Goal: Task Accomplishment & Management: Complete application form

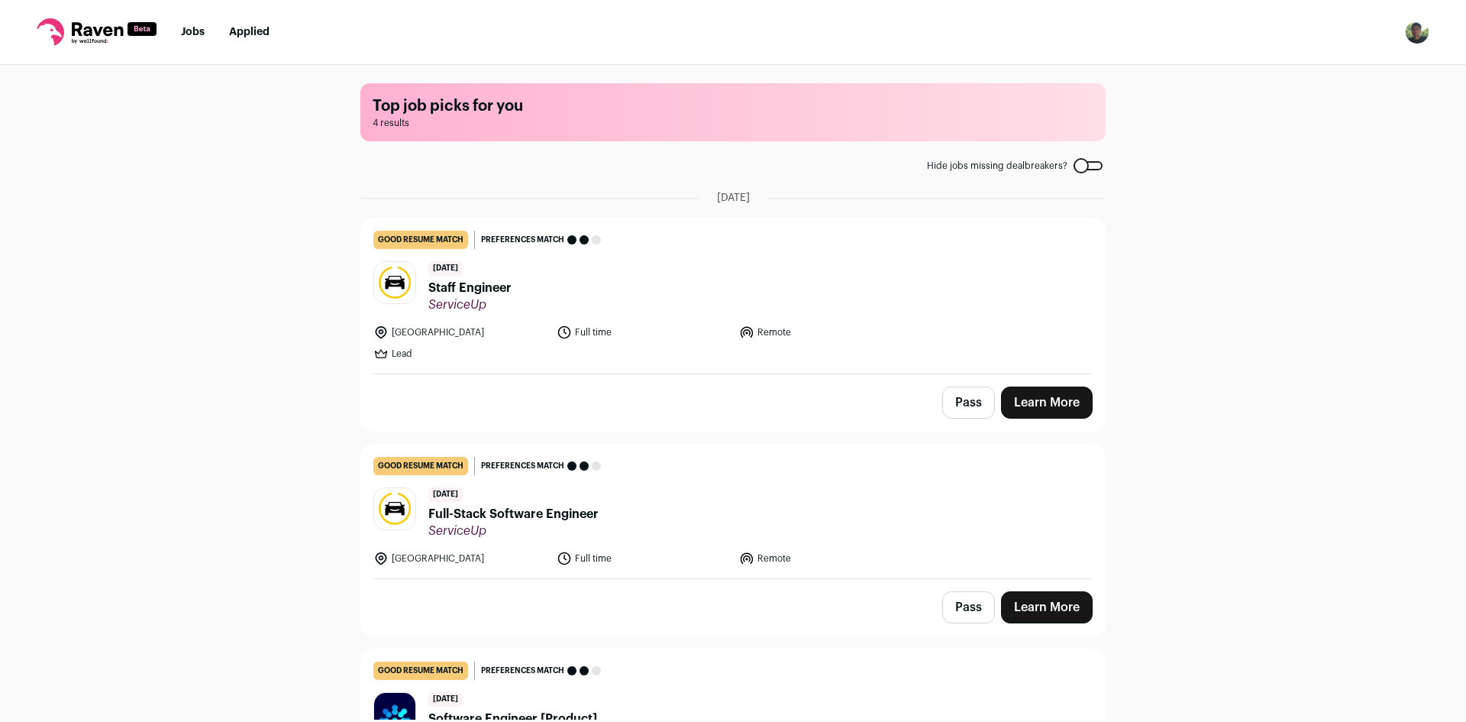
click at [961, 402] on button "Pass" at bounding box center [968, 402] width 53 height 32
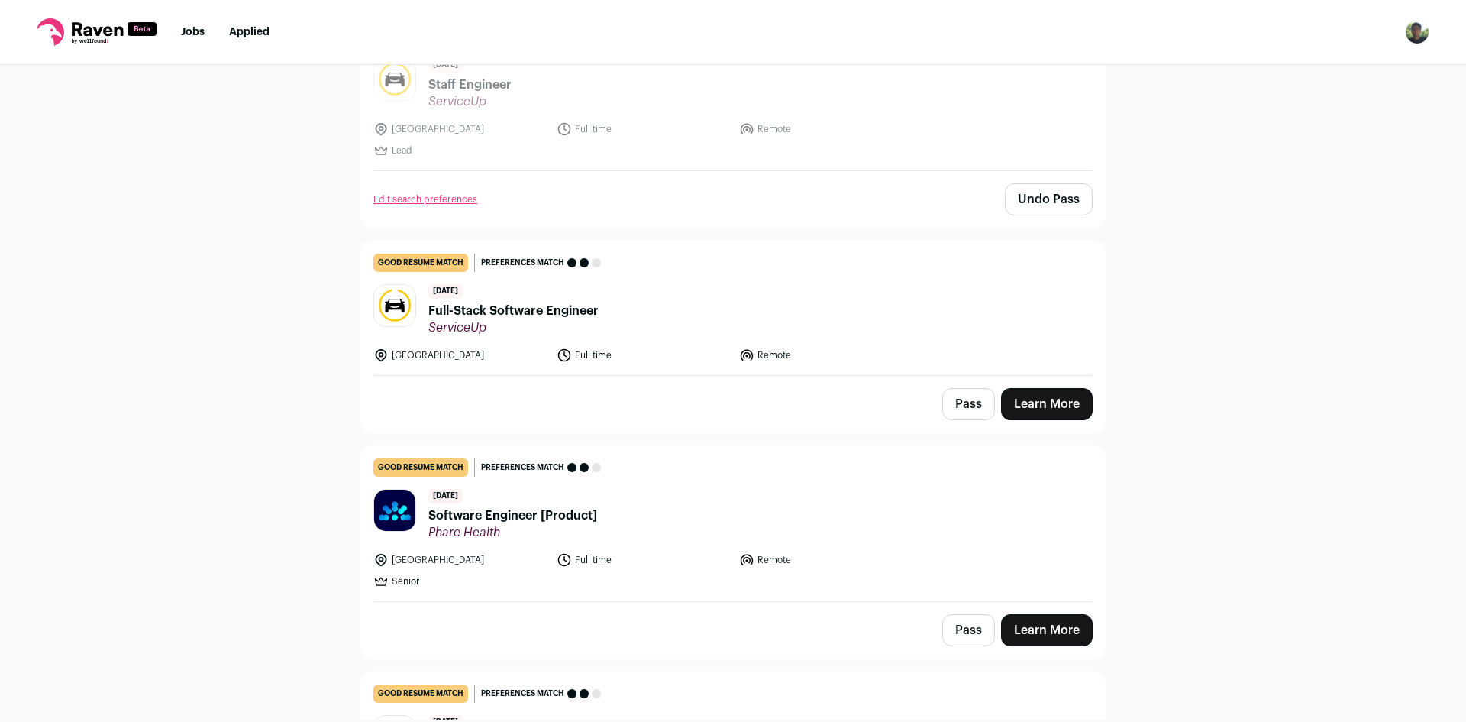
scroll to position [402, 0]
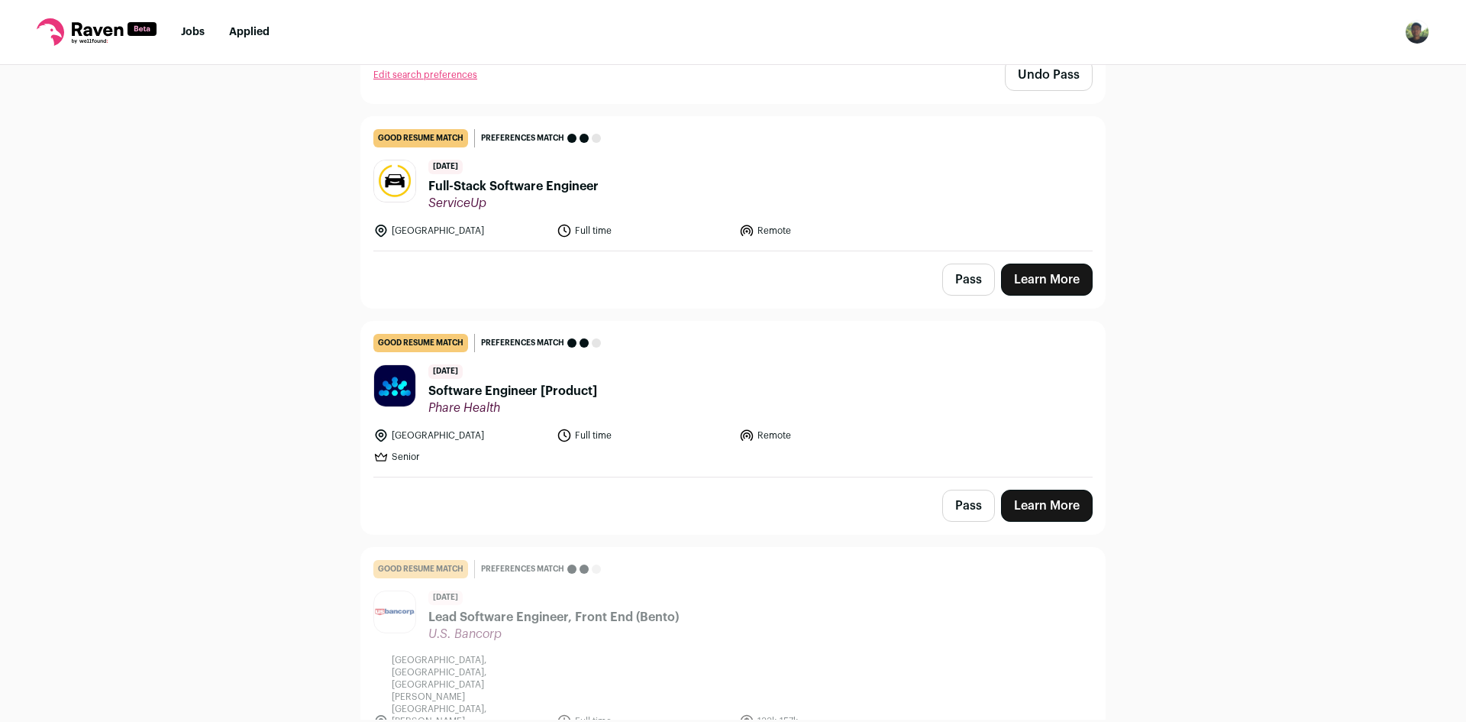
scroll to position [334, 0]
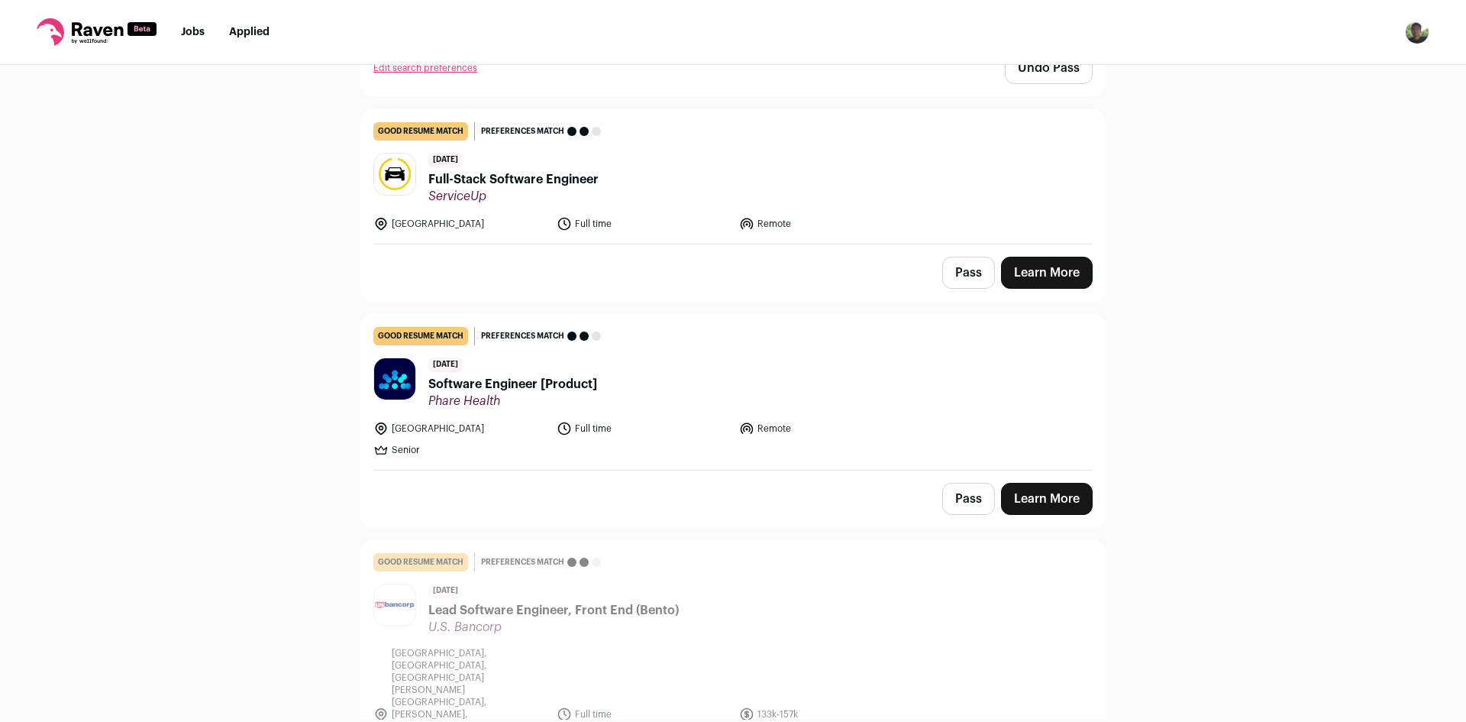
drag, startPoint x: 1069, startPoint y: 499, endPoint x: 1047, endPoint y: 485, distance: 26.1
click at [1068, 499] on link "Learn More" at bounding box center [1047, 499] width 92 height 32
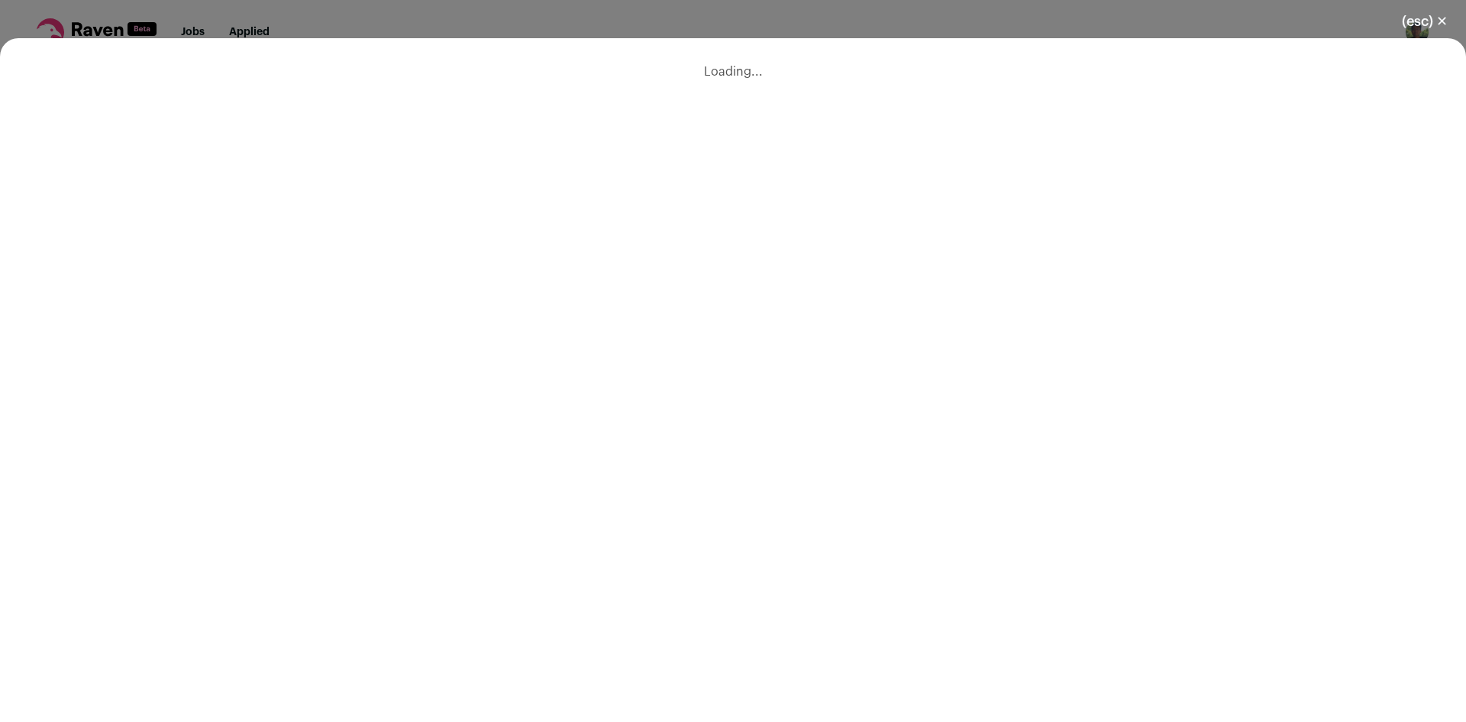
click at [1423, 22] on button "(esc) ✕" at bounding box center [1425, 22] width 82 height 34
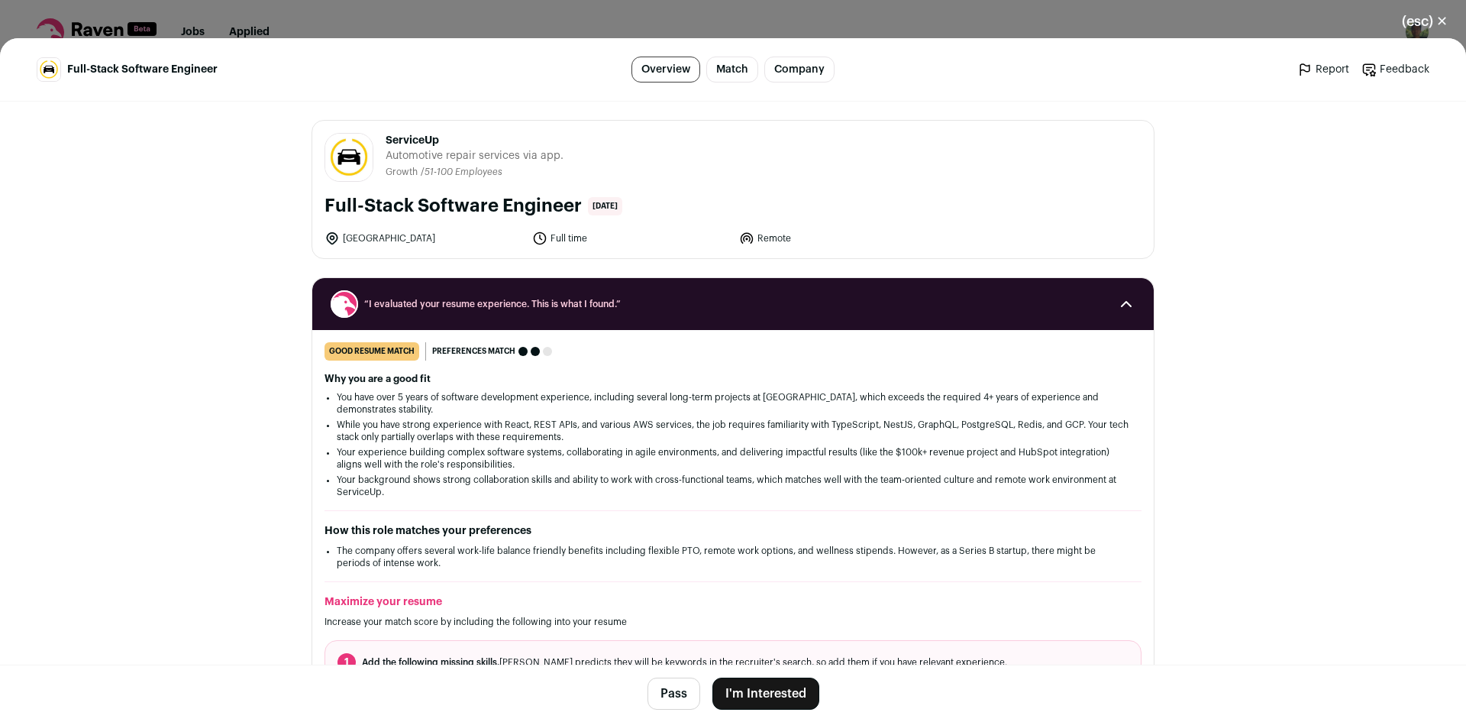
click at [418, 133] on span "ServiceUp" at bounding box center [475, 140] width 178 height 15
copy span "ServiceUp"
click at [751, 690] on button "I'm Interested" at bounding box center [765, 693] width 107 height 32
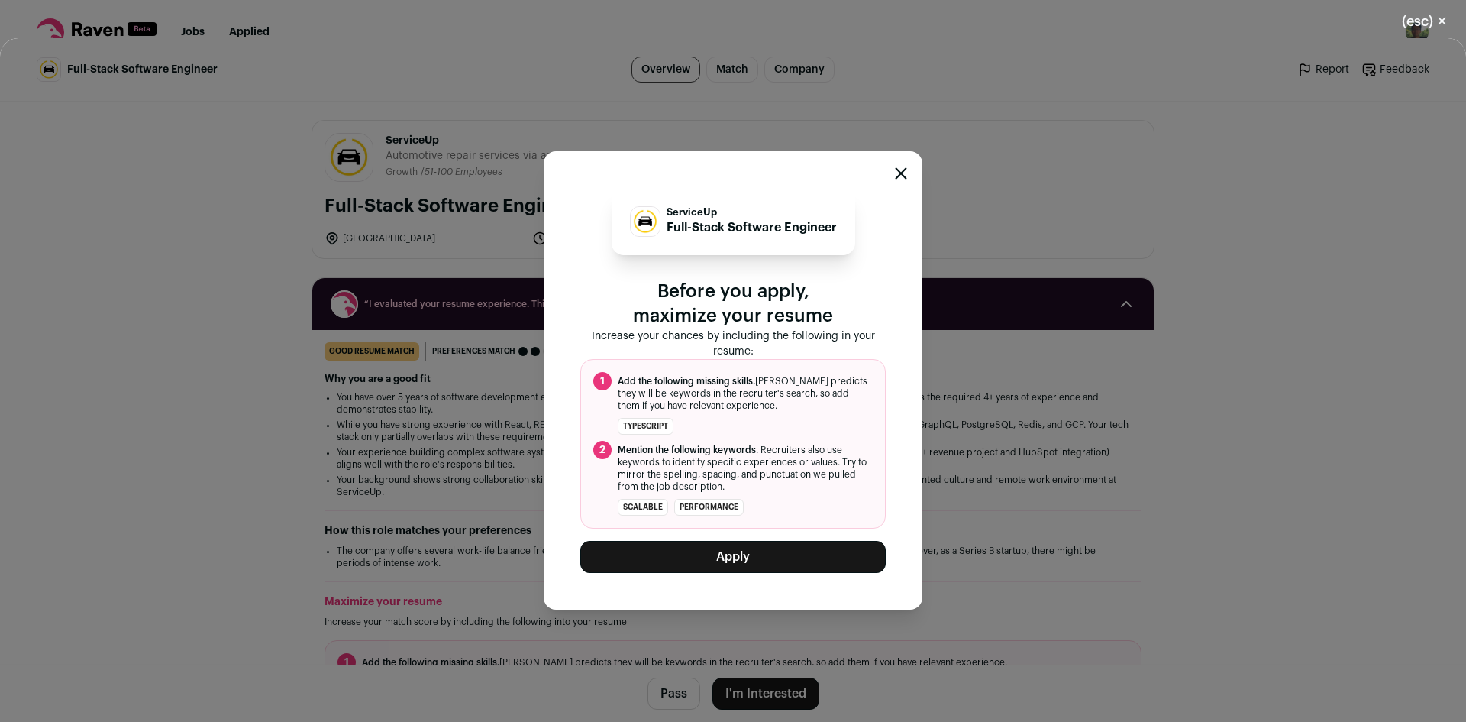
click at [780, 550] on button "Apply" at bounding box center [732, 557] width 305 height 32
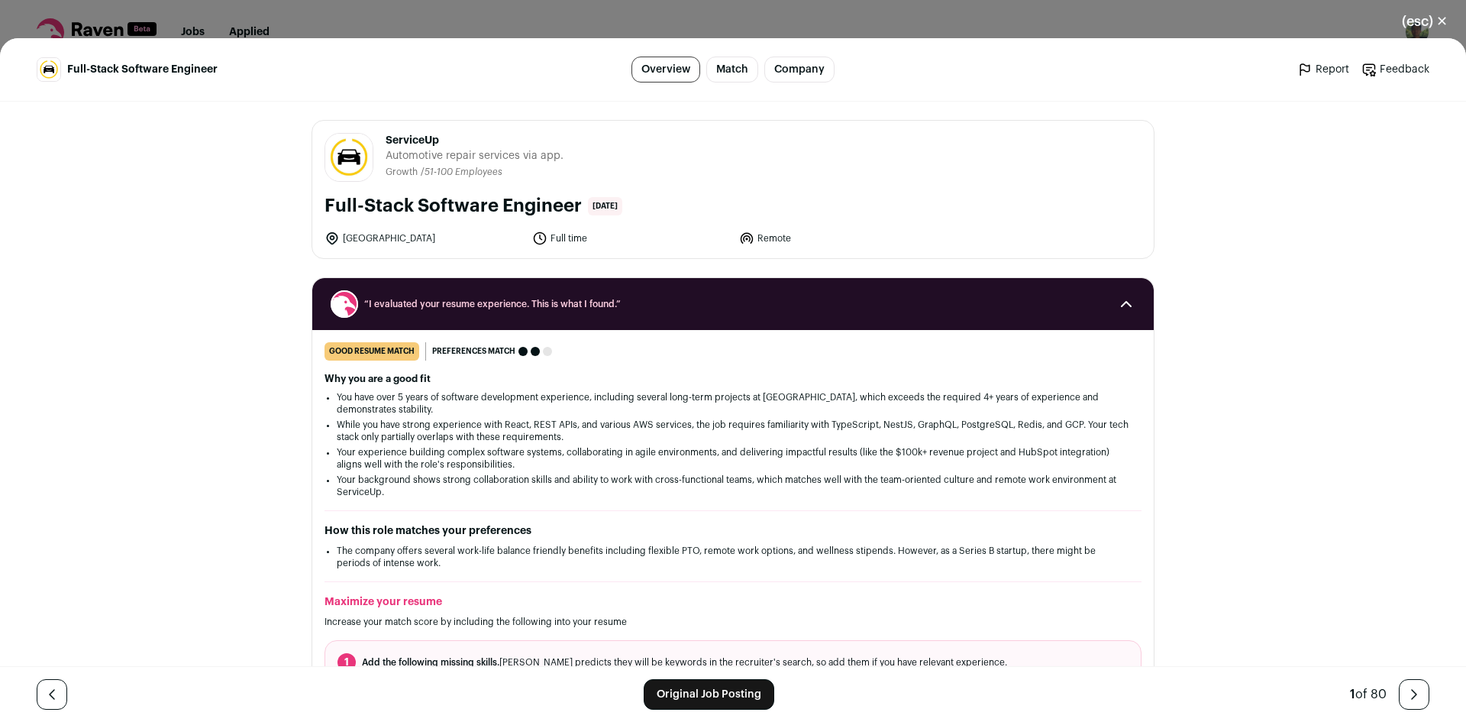
click at [404, 138] on span "ServiceUp" at bounding box center [475, 140] width 178 height 15
copy span "ServiceUp"
drag, startPoint x: 1412, startPoint y: 24, endPoint x: 1072, endPoint y: 100, distance: 348.1
click at [1412, 24] on button "(esc) ✕" at bounding box center [1425, 22] width 82 height 34
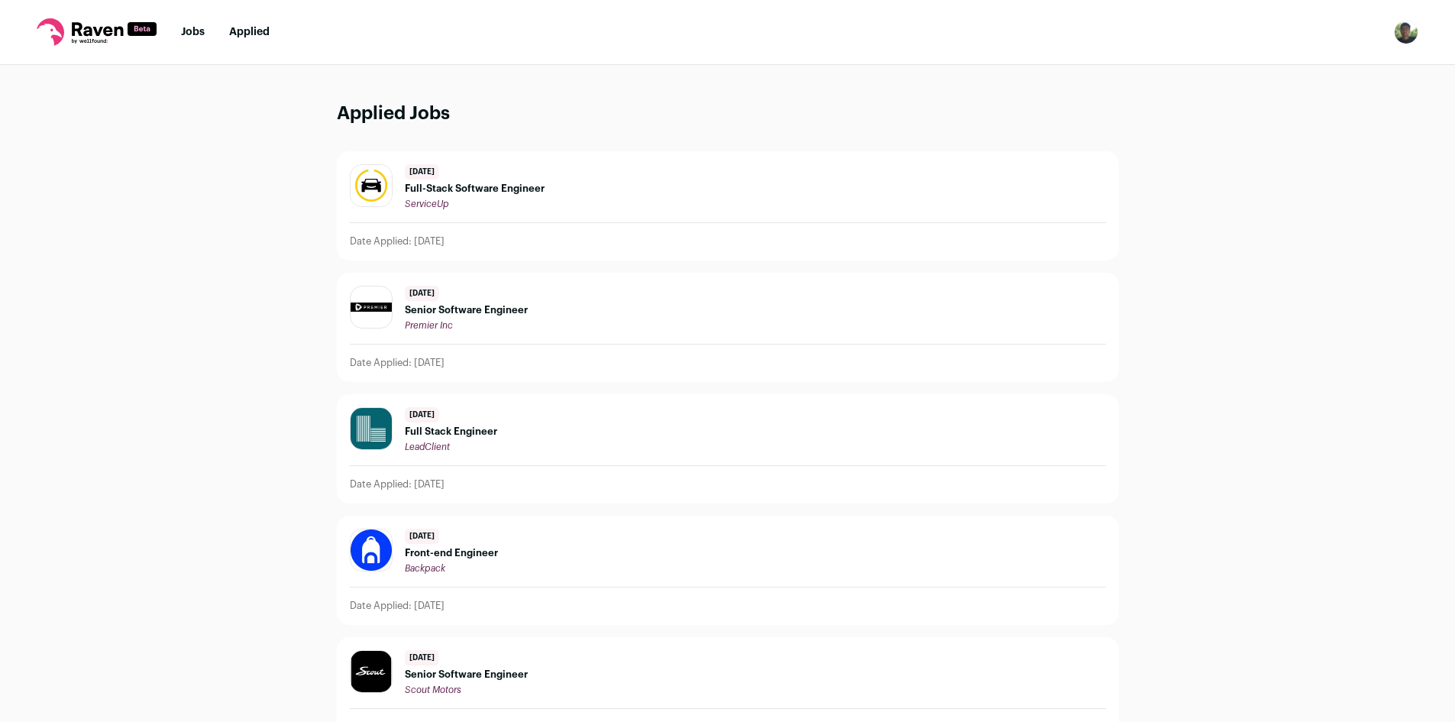
click at [194, 34] on link "Jobs" at bounding box center [193, 32] width 24 height 11
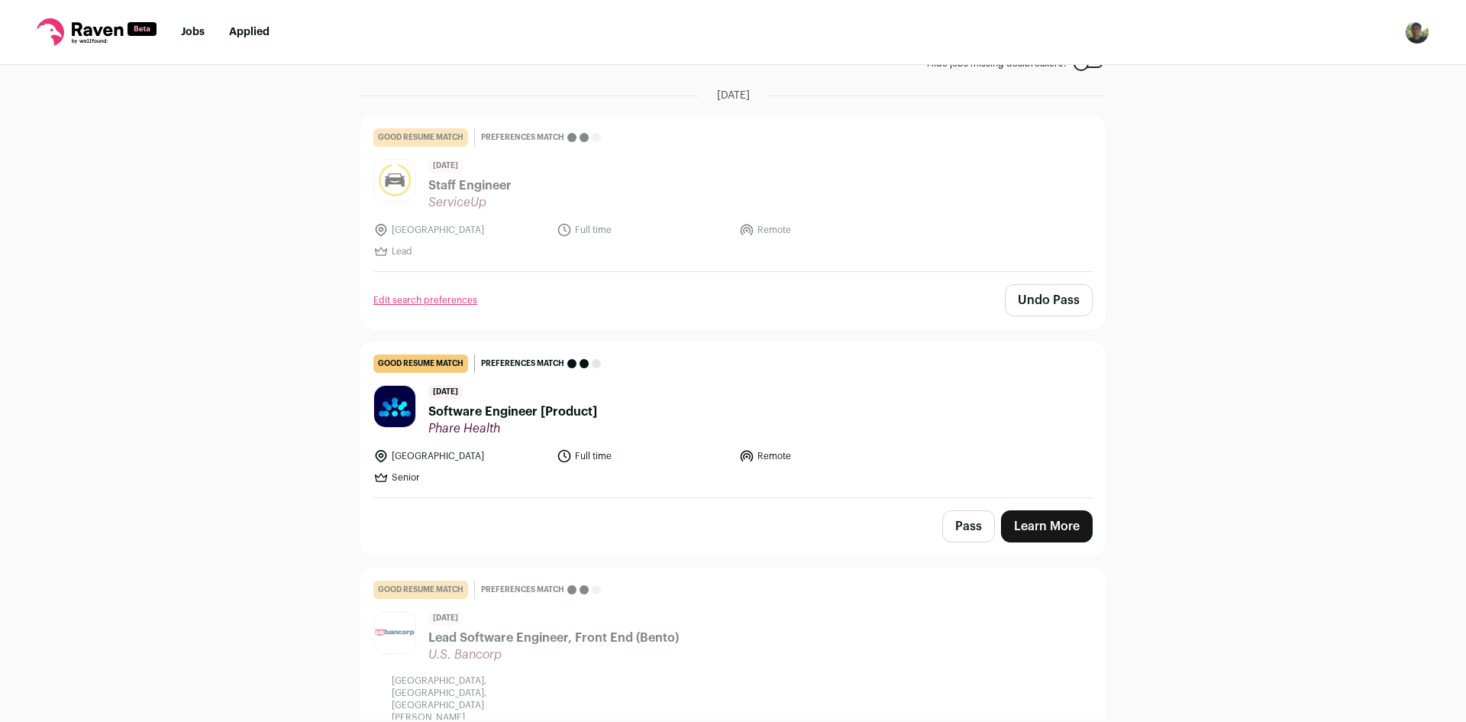
scroll to position [158, 0]
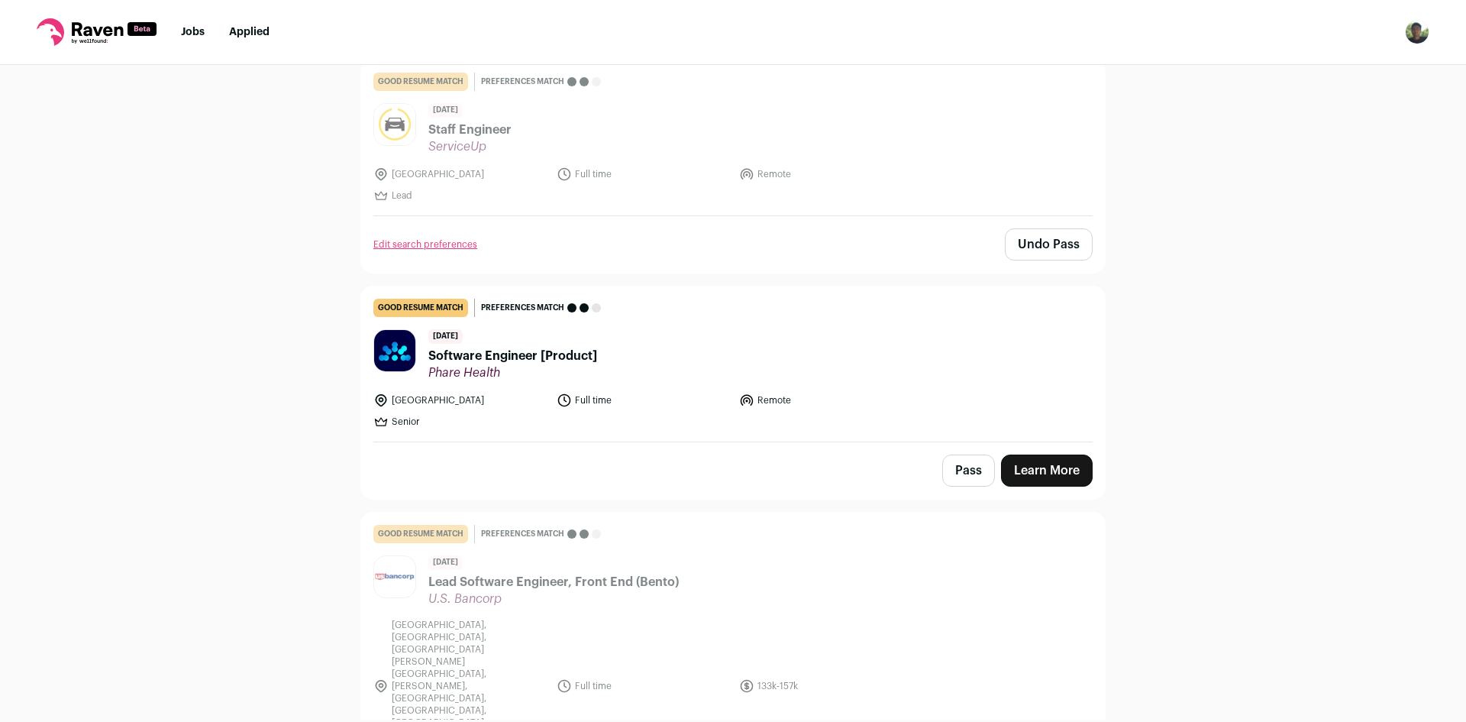
click at [1058, 467] on link "Learn More" at bounding box center [1047, 470] width 92 height 32
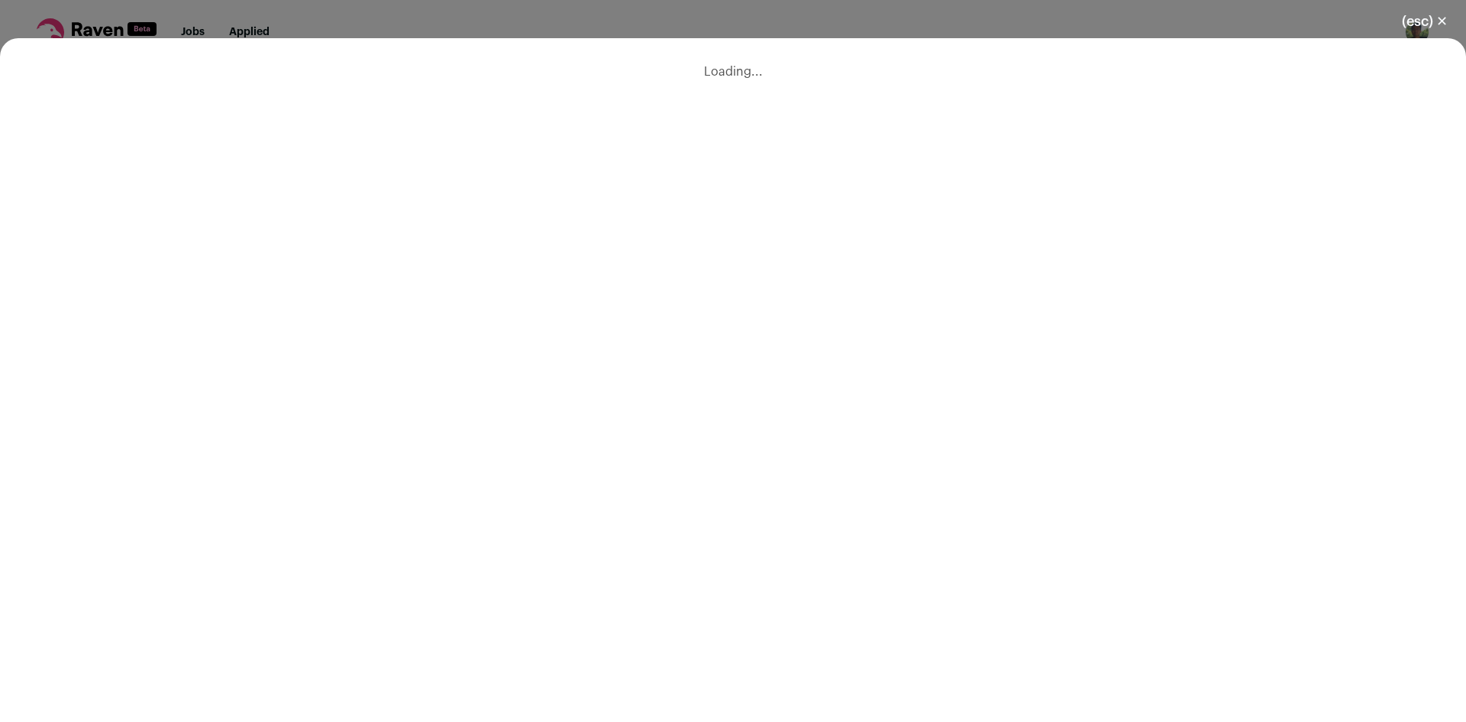
click at [1428, 21] on button "(esc) ✕" at bounding box center [1425, 22] width 82 height 34
